Goal: Check status

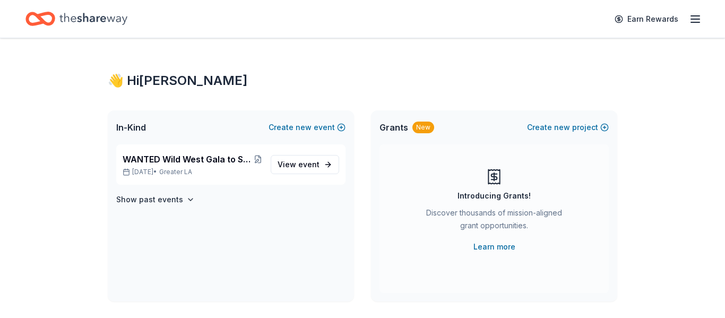
click at [145, 161] on span "WANTED Wild West Gala to Support Dog Therapy at [GEOGRAPHIC_DATA] [GEOGRAPHIC_D…" at bounding box center [188, 159] width 131 height 13
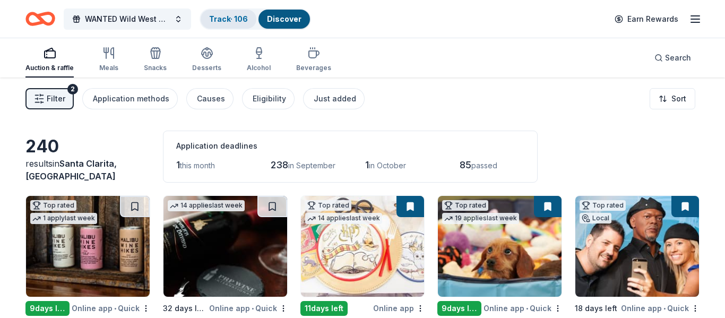
click at [223, 23] on div "Track · 106" at bounding box center [229, 19] width 56 height 19
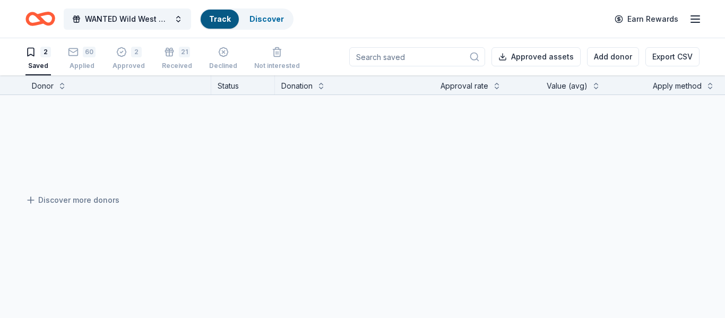
scroll to position [1, 0]
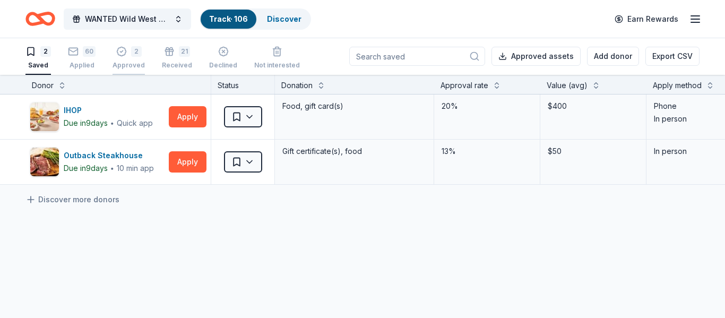
click at [132, 66] on div "Approved" at bounding box center [129, 65] width 32 height 8
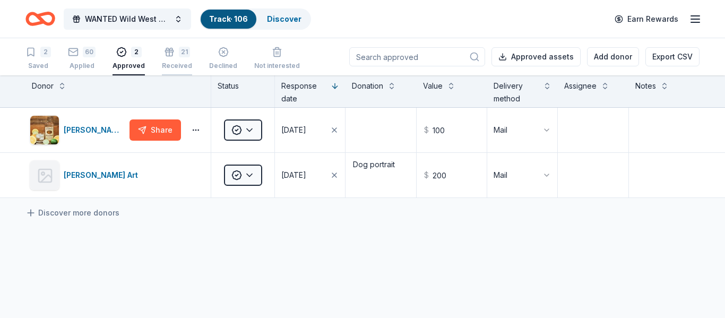
click at [179, 60] on div "21 Received" at bounding box center [177, 58] width 30 height 23
